Goal: Communication & Community: Answer question/provide support

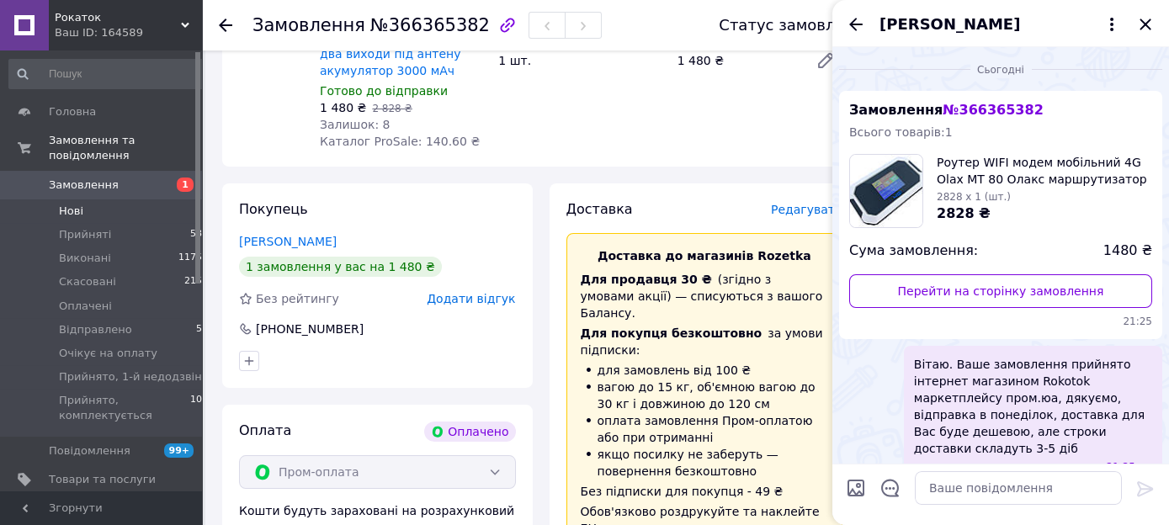
scroll to position [156, 0]
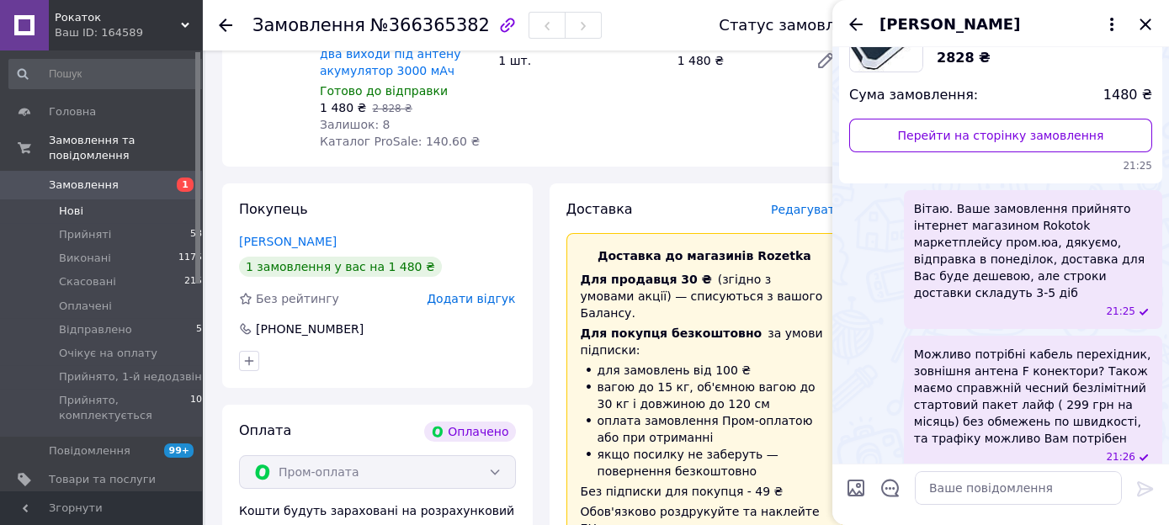
click at [60, 199] on li "Нові 1" at bounding box center [109, 211] width 218 height 24
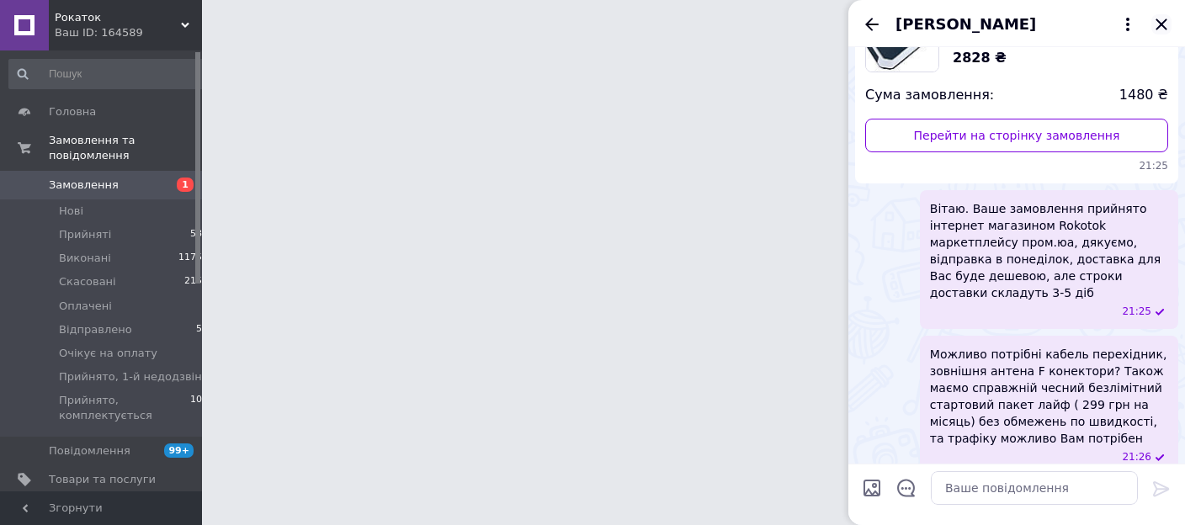
click at [1163, 19] on icon "Закрити" at bounding box center [1162, 24] width 20 height 20
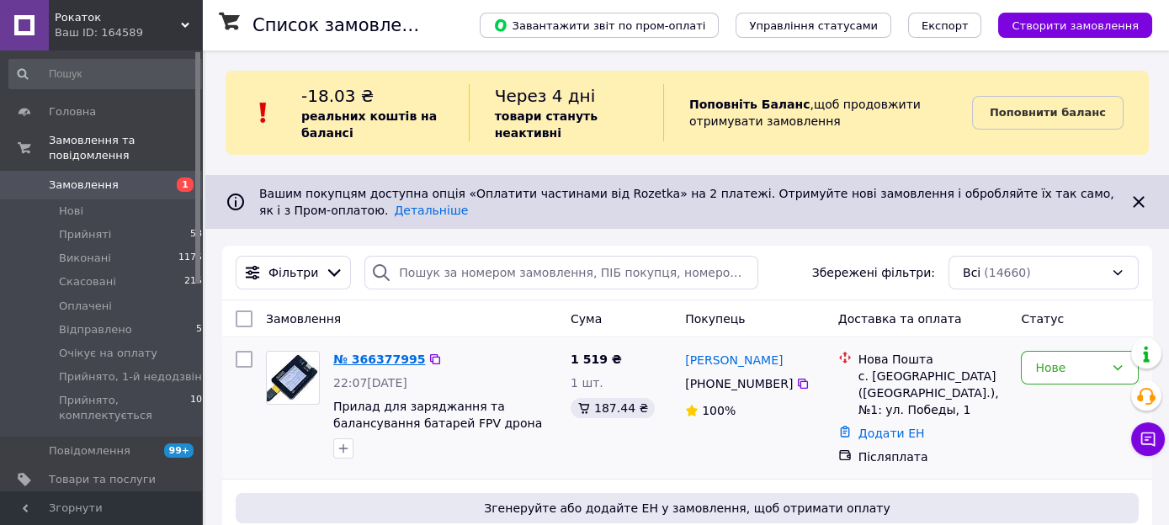
click at [390, 357] on link "№ 366377995" at bounding box center [379, 359] width 92 height 13
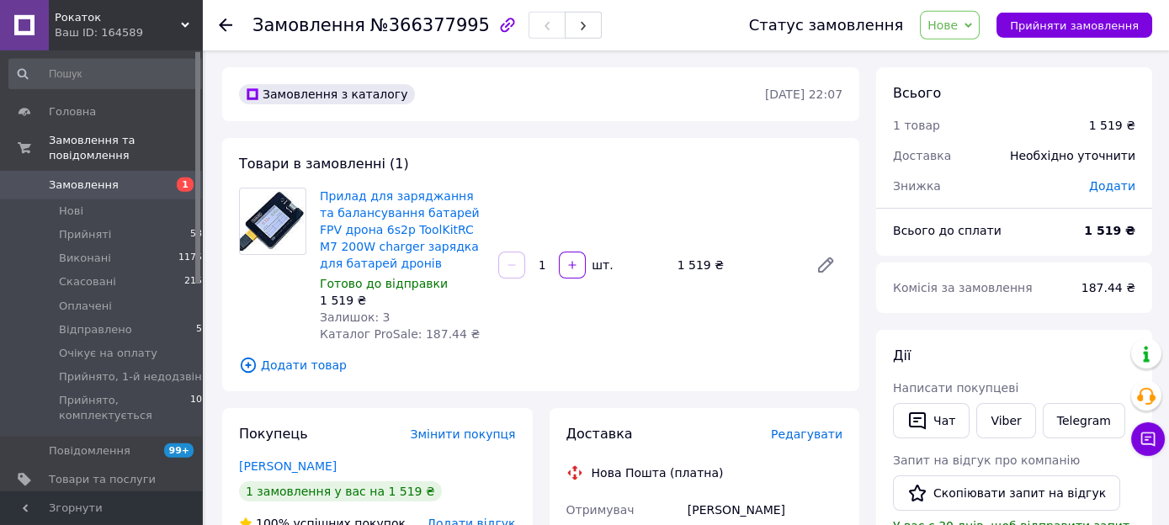
scroll to position [178, 0]
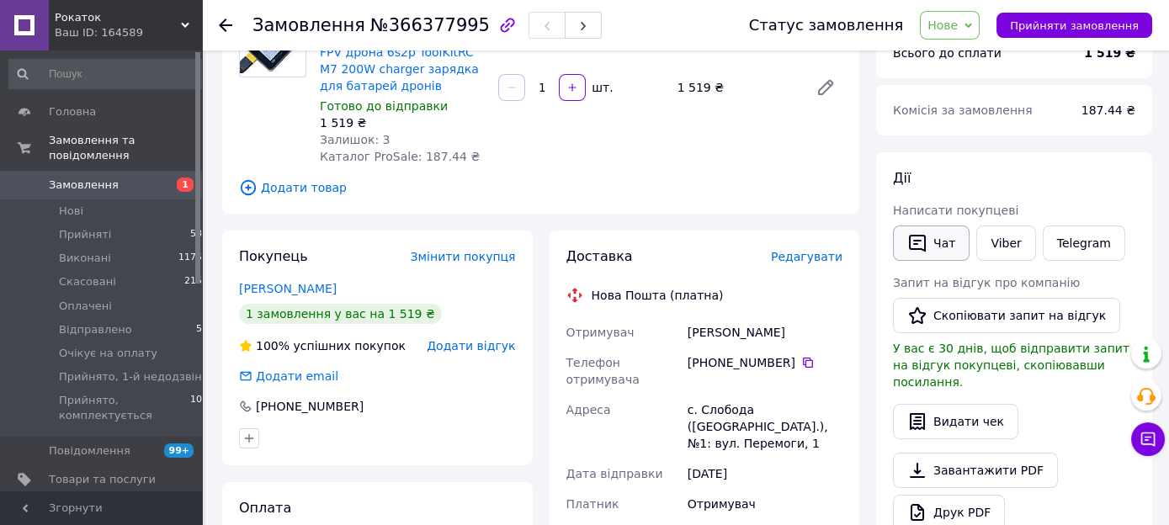
click at [954, 244] on button "Чат" at bounding box center [931, 243] width 77 height 35
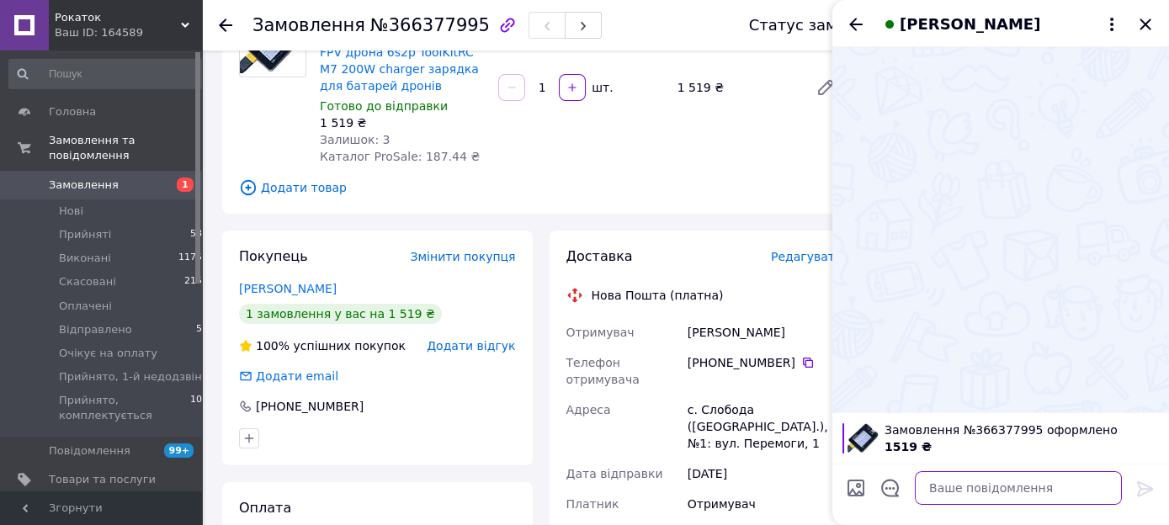
click at [950, 484] on textarea at bounding box center [1018, 488] width 207 height 34
paste textarea "Вітаю. Ваше замовлення прийнято інтернет магазином Rokotok маркетплейсу пром.юа…"
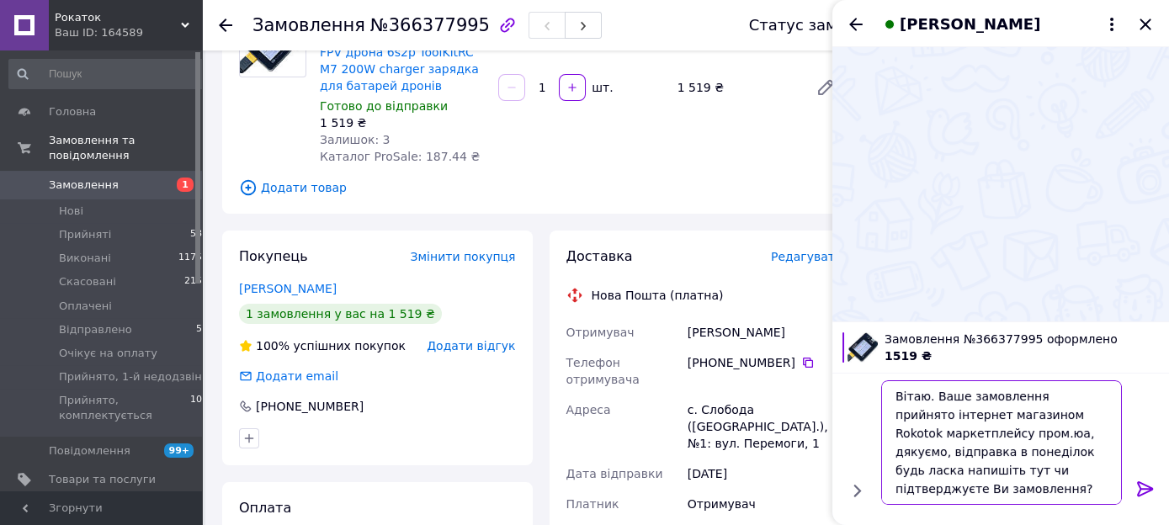
type textarea "Вітаю. Ваше замовлення прийнято інтернет магазином Rokotok маркетплейсу пром.юа…"
click at [1144, 487] on icon at bounding box center [1146, 489] width 20 height 20
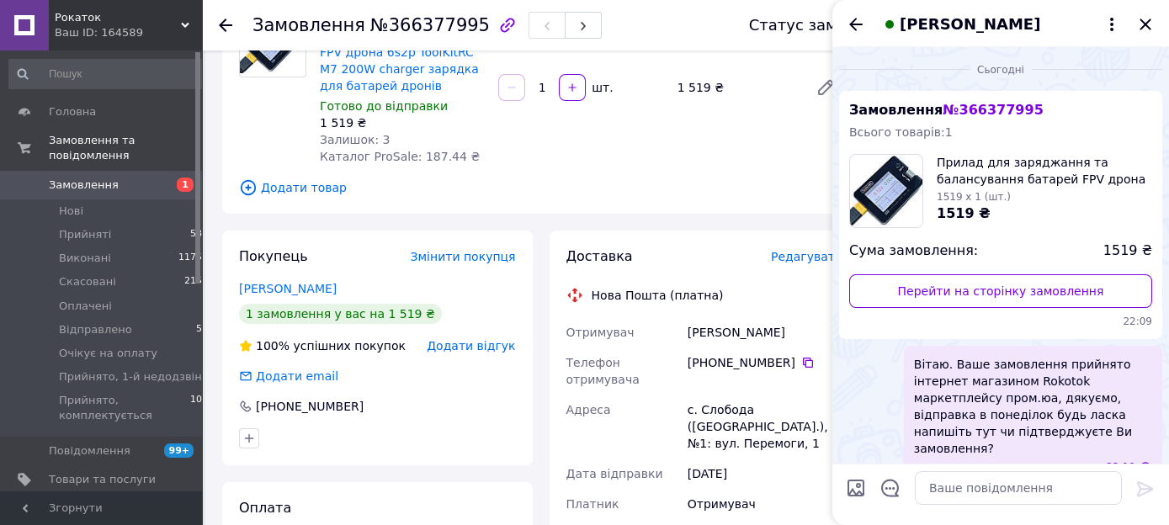
scroll to position [0, 0]
click at [801, 366] on icon at bounding box center [807, 362] width 13 height 13
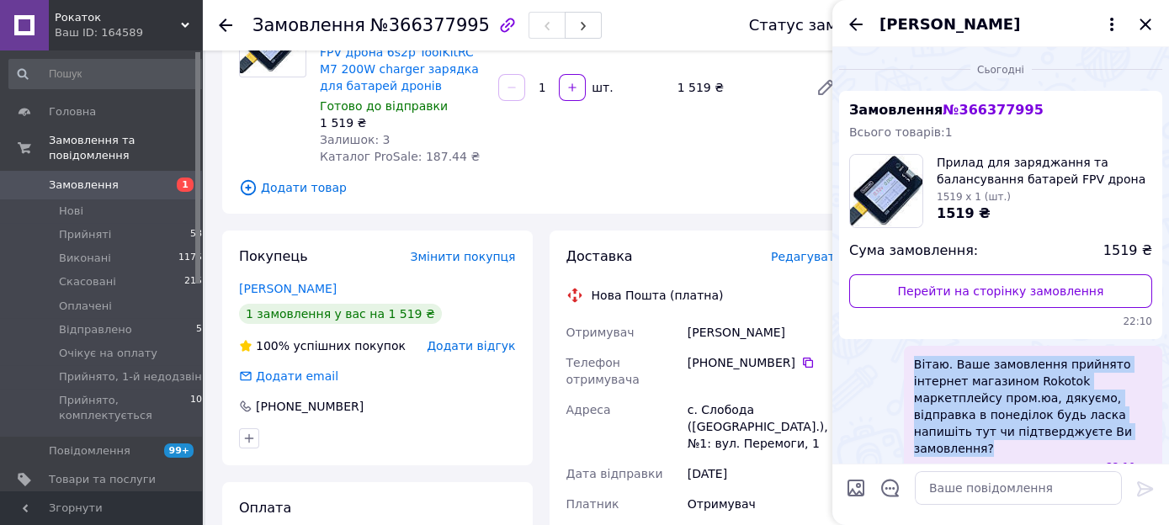
drag, startPoint x: 912, startPoint y: 360, endPoint x: 984, endPoint y: 449, distance: 113.7
click at [987, 449] on span "Вітаю. Ваше замовлення прийнято інтернет магазином Rokotok маркетплейсу пром.юа…" at bounding box center [1033, 406] width 238 height 101
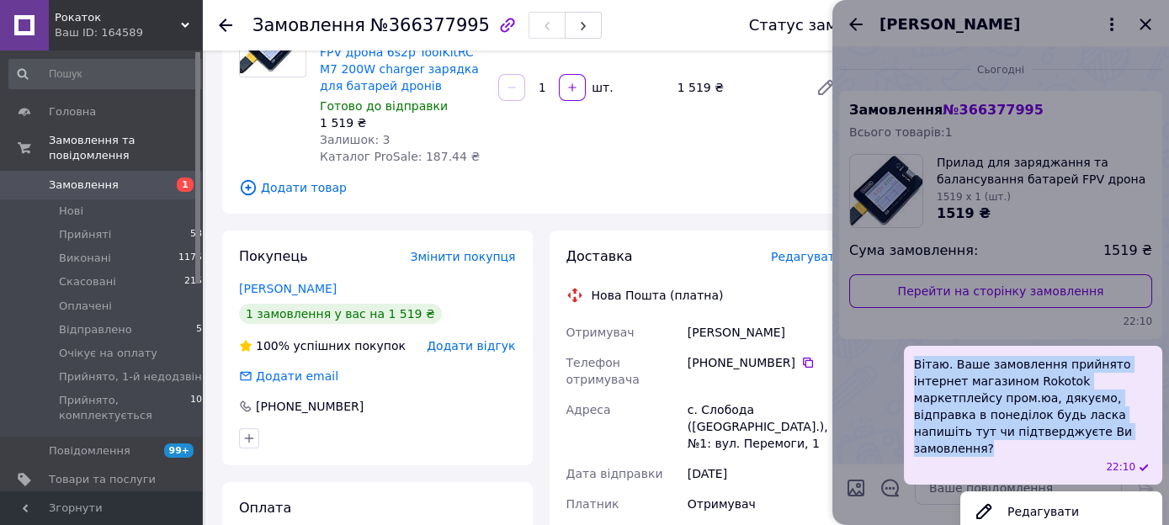
copy span "Вітаю. Ваше замовлення прийнято інтернет магазином Rokotok маркетплейсу пром.юа…"
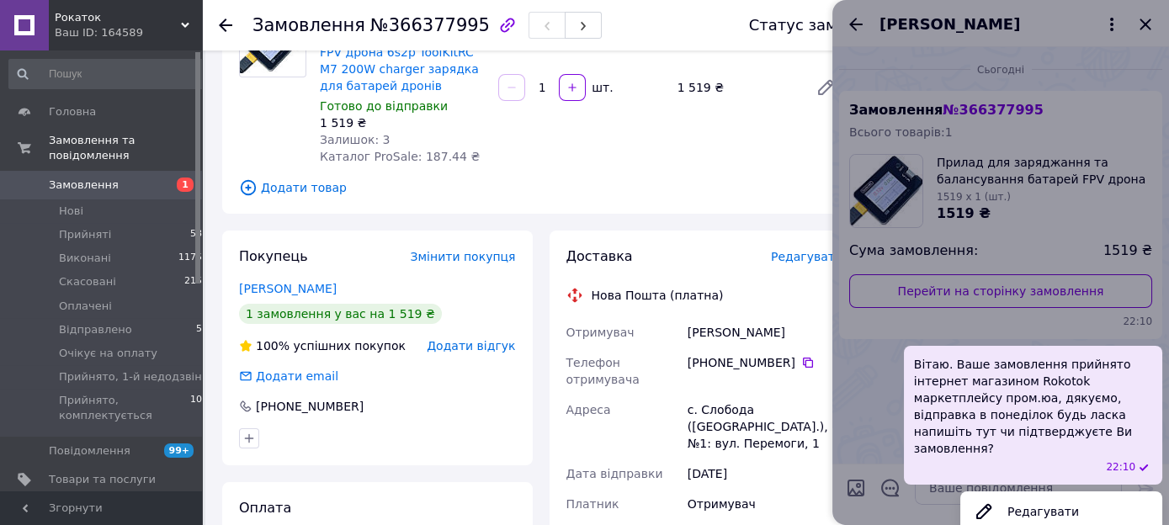
click at [490, 29] on div at bounding box center [507, 25] width 35 height 35
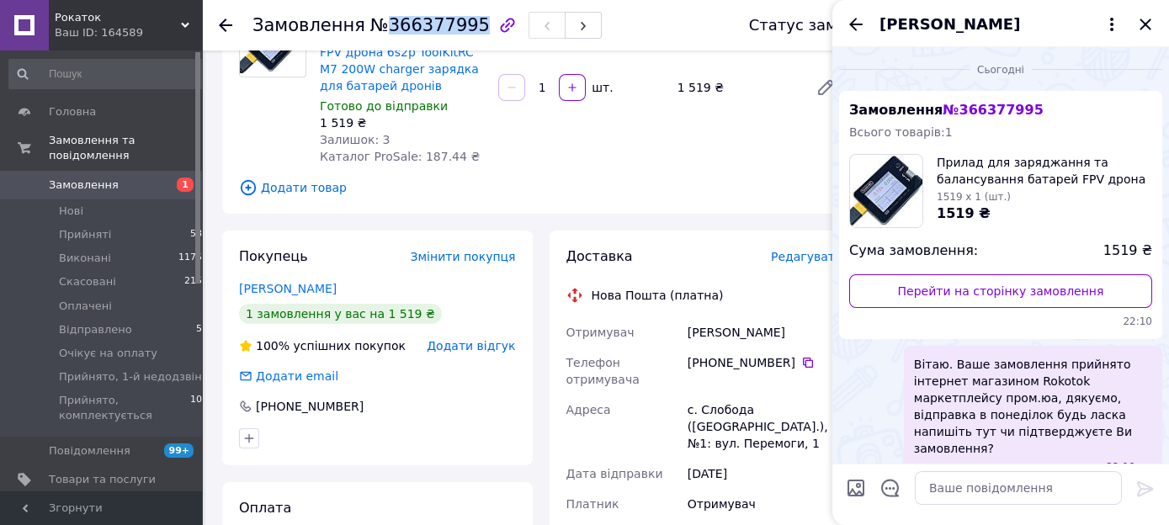
drag, startPoint x: 460, startPoint y: 29, endPoint x: 379, endPoint y: 34, distance: 80.9
click at [379, 34] on span "№366377995" at bounding box center [430, 25] width 120 height 20
copy span "366377995"
